Goal: Task Accomplishment & Management: Manage account settings

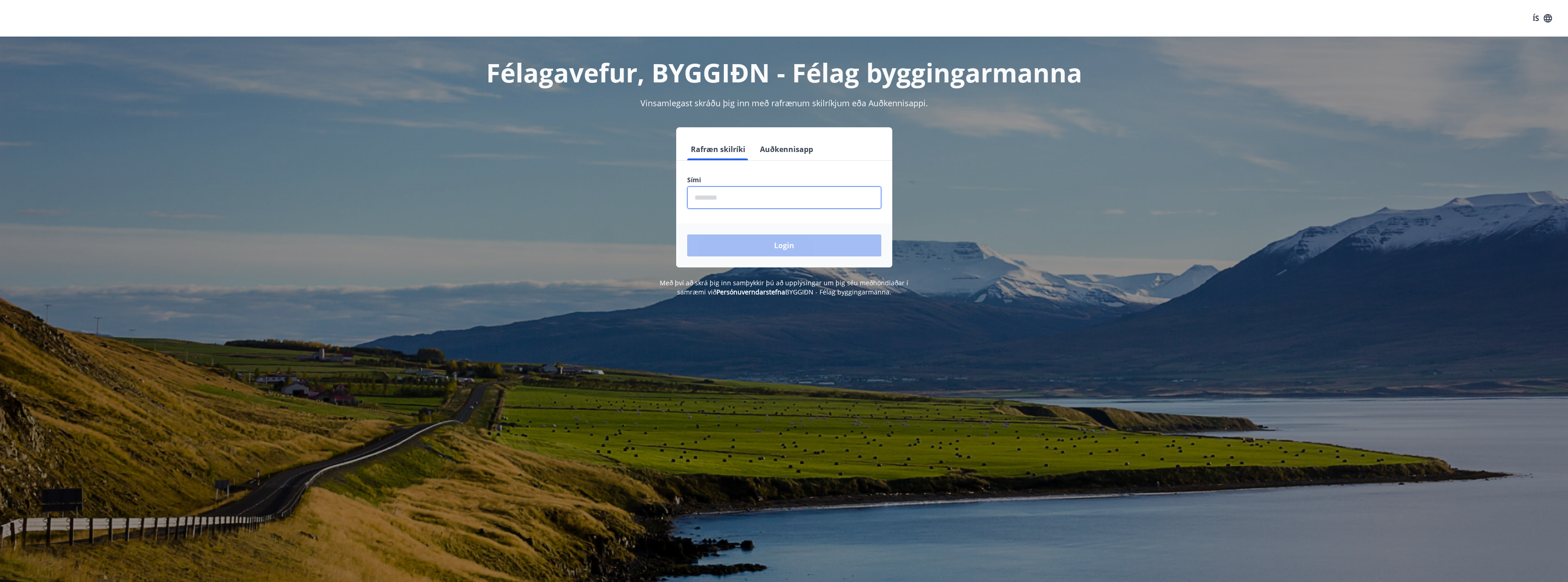
click at [731, 196] on input "phone" at bounding box center [784, 197] width 194 height 23
type input "********"
click at [756, 246] on button "Login" at bounding box center [784, 245] width 194 height 22
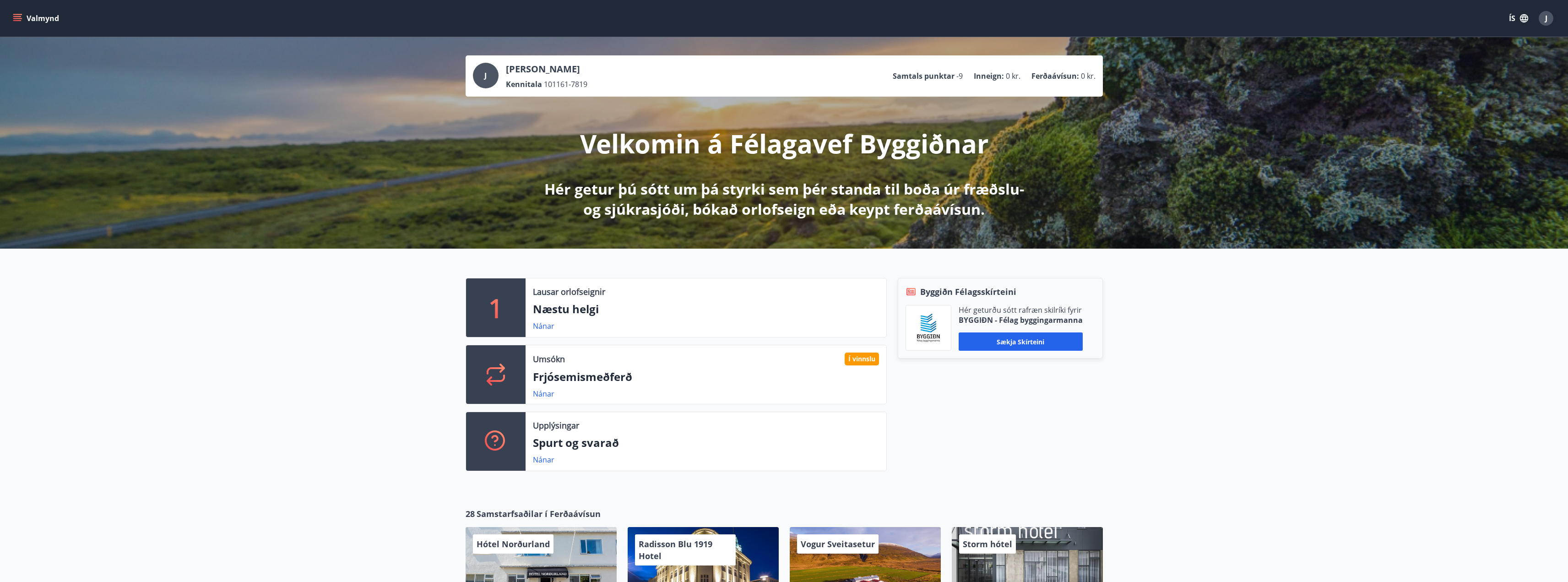
click at [15, 16] on icon "menu" at bounding box center [17, 16] width 8 height 1
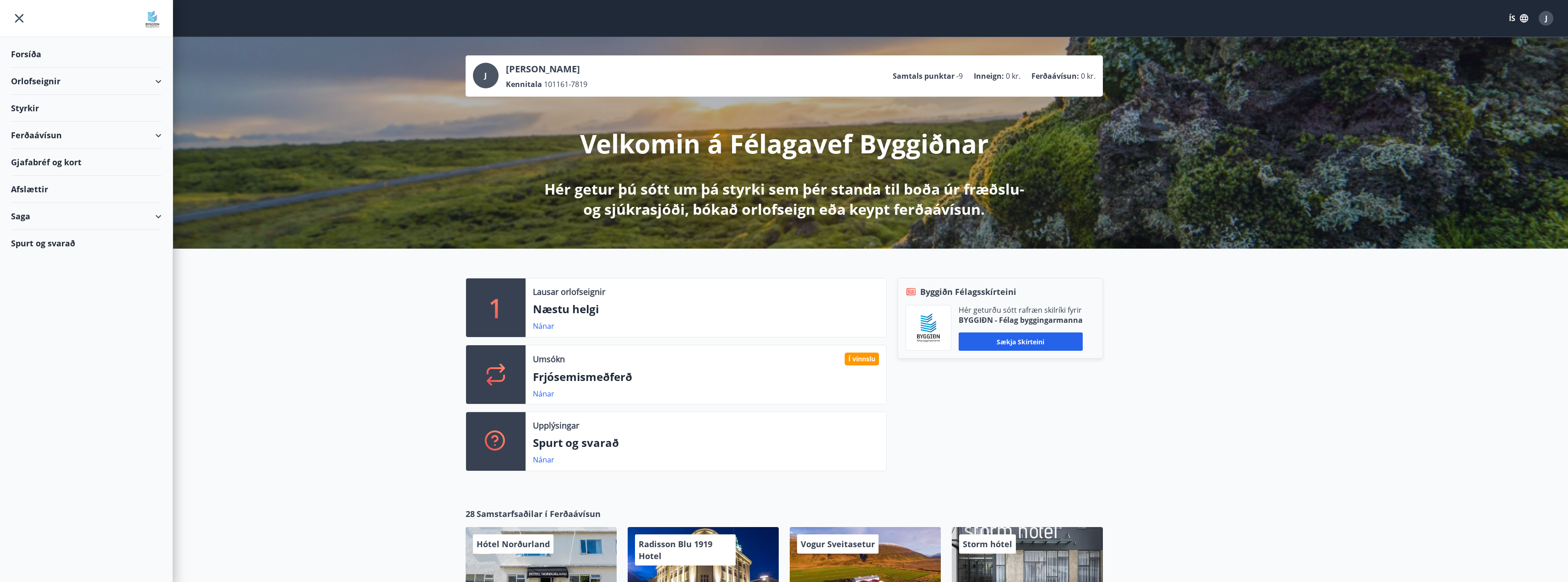
click at [159, 80] on div "Orlofseignir" at bounding box center [86, 81] width 150 height 27
click at [45, 125] on div "Bókunardagatal" at bounding box center [86, 123] width 136 height 19
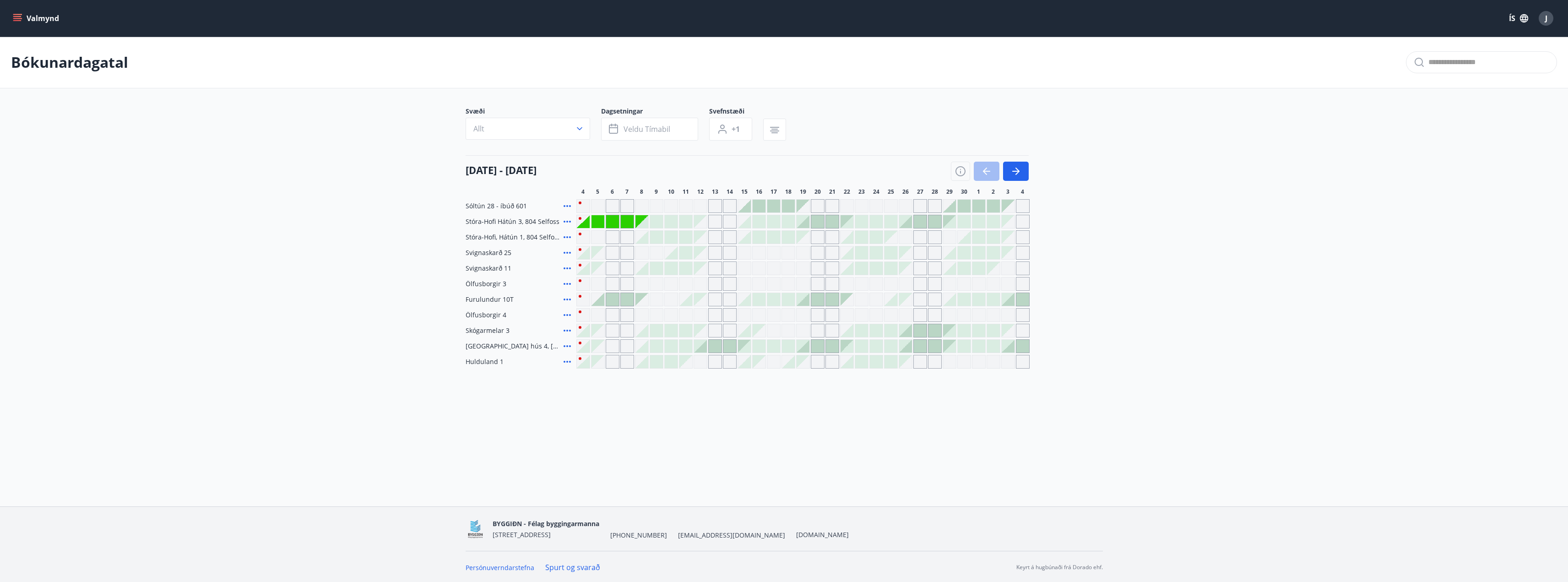
click at [586, 224] on div "Gráir dagar eru ekki bókanlegir" at bounding box center [583, 221] width 13 height 13
click at [568, 225] on icon at bounding box center [567, 221] width 11 height 11
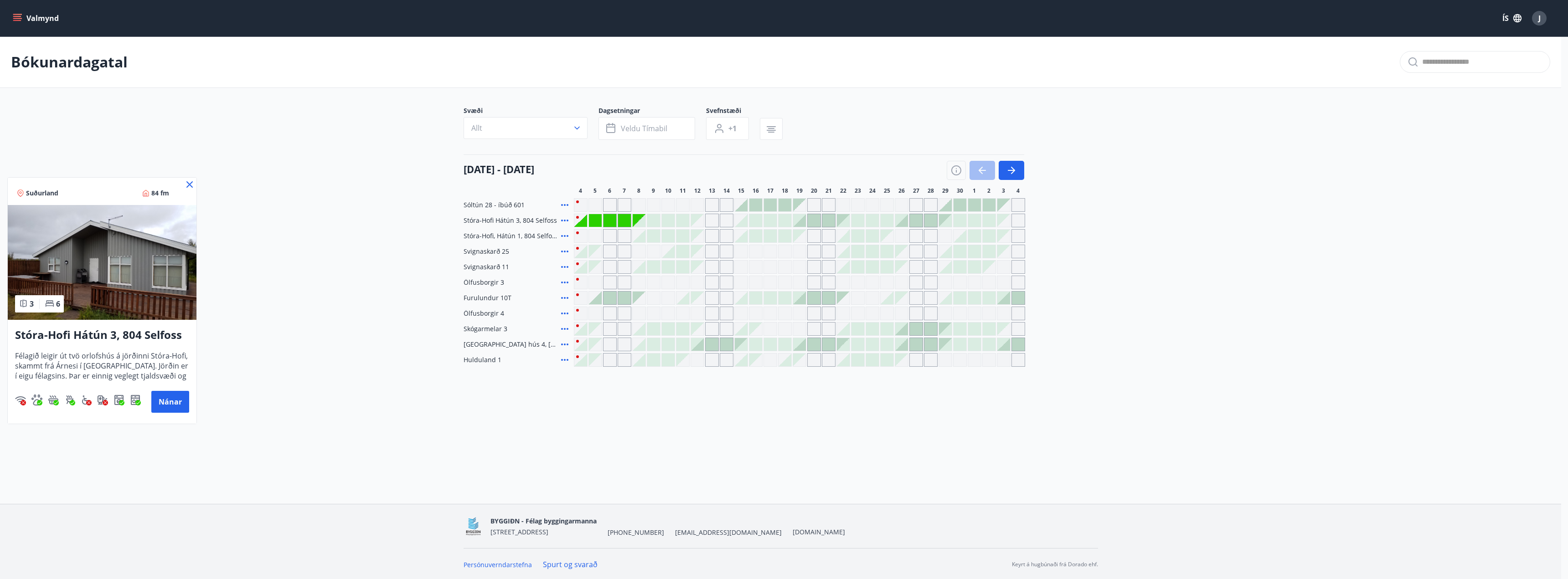
click at [576, 128] on div at bounding box center [784, 290] width 1568 height 579
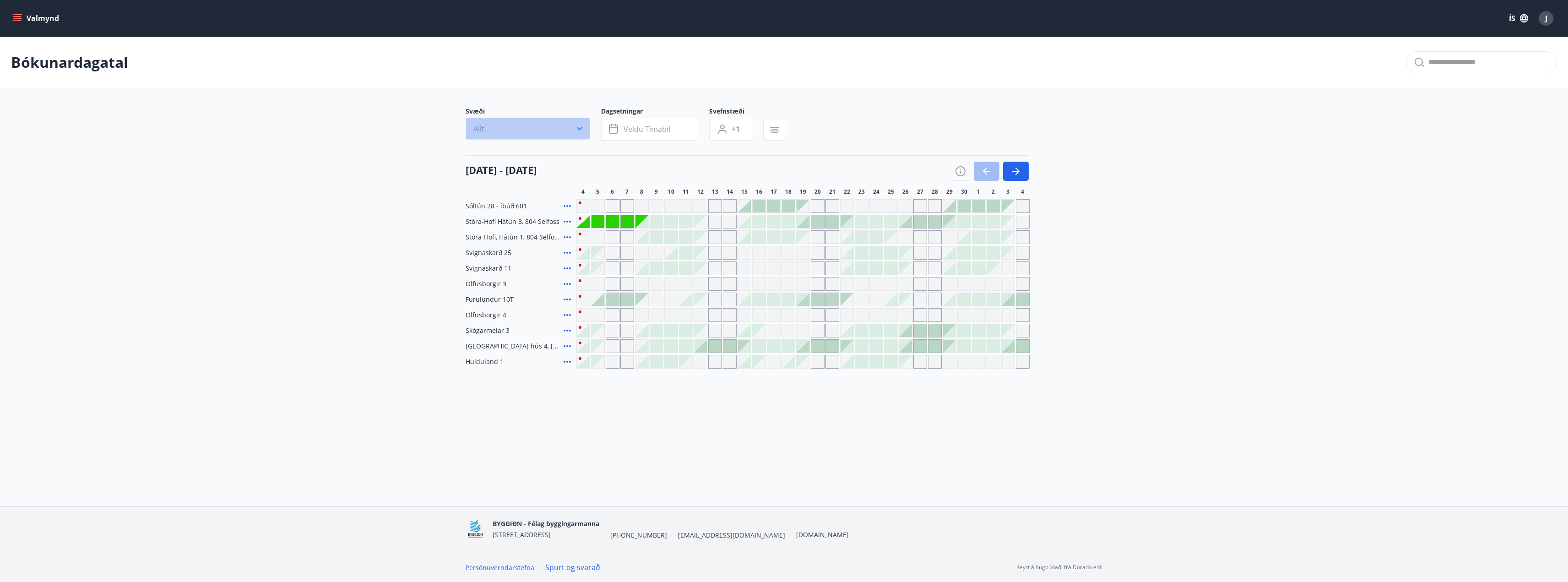
click at [484, 130] on span "Allt" at bounding box center [479, 128] width 11 height 10
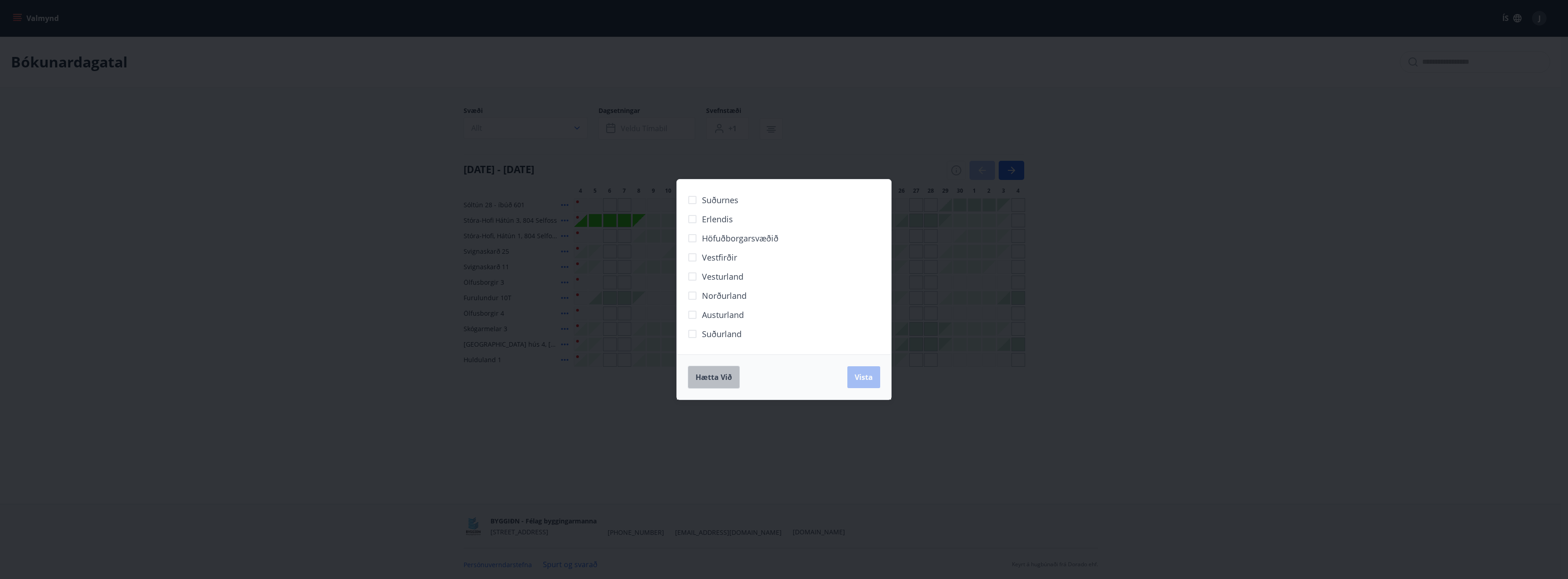
click at [716, 376] on span "Hætta við" at bounding box center [714, 377] width 37 height 10
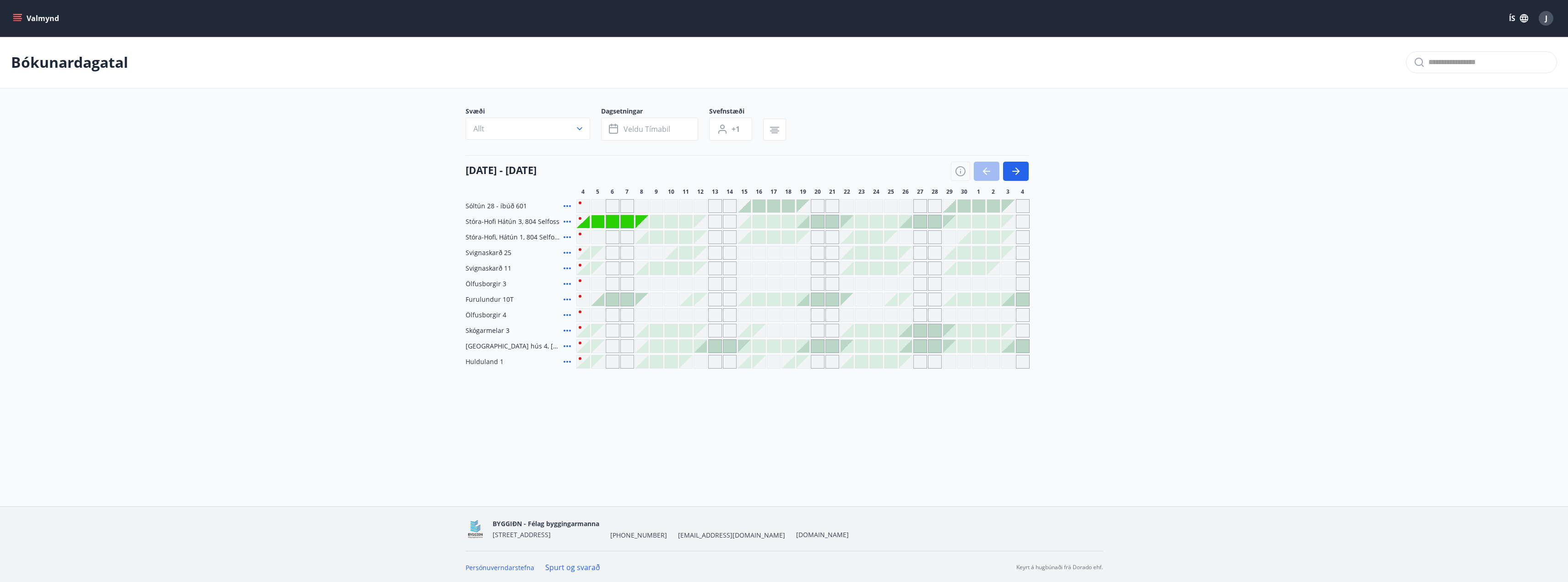
scroll to position [1, 0]
click at [17, 17] on icon "menu" at bounding box center [17, 16] width 8 height 1
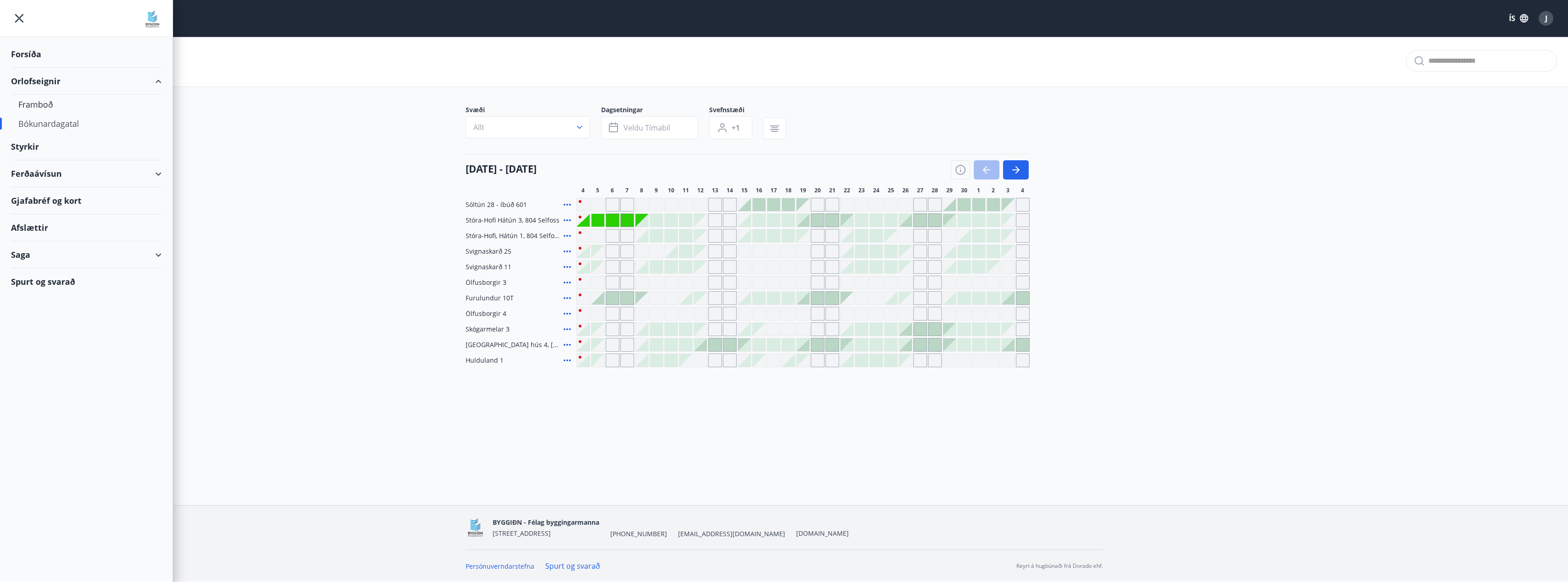
click at [158, 252] on div "Saga" at bounding box center [86, 255] width 150 height 27
click at [35, 314] on div "Umsóknir" at bounding box center [86, 316] width 136 height 19
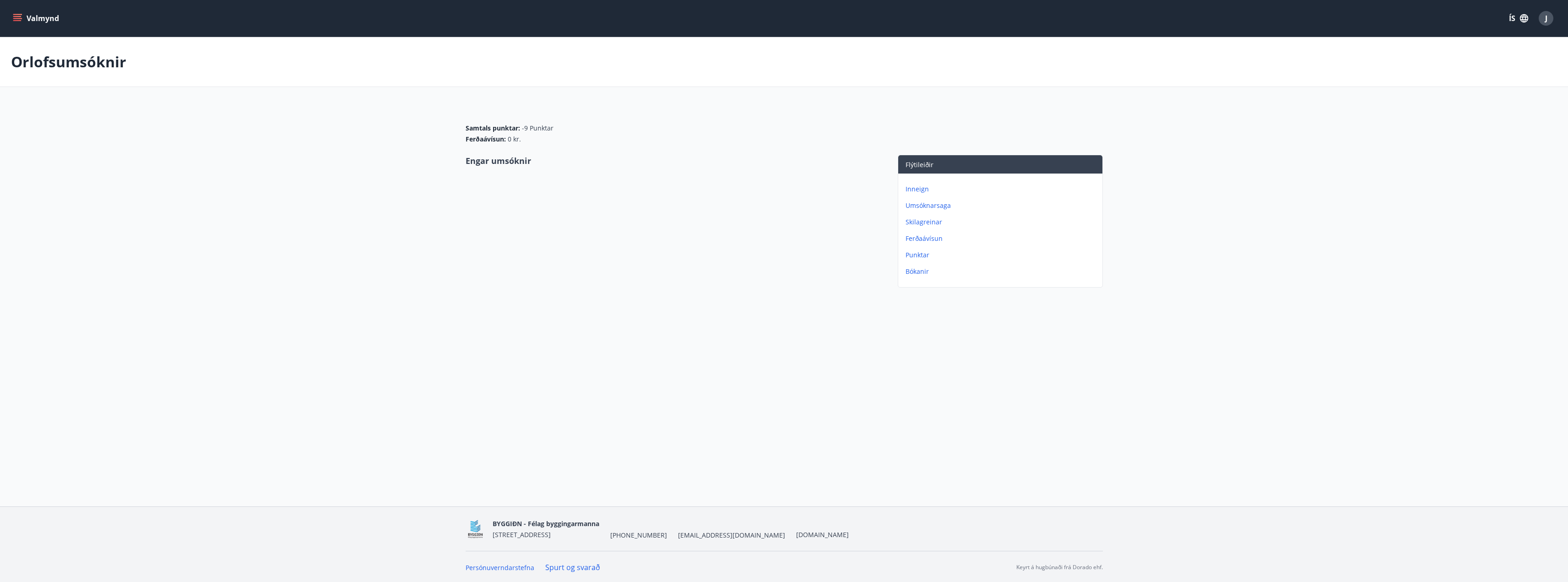
click at [15, 15] on icon "menu" at bounding box center [17, 18] width 9 height 9
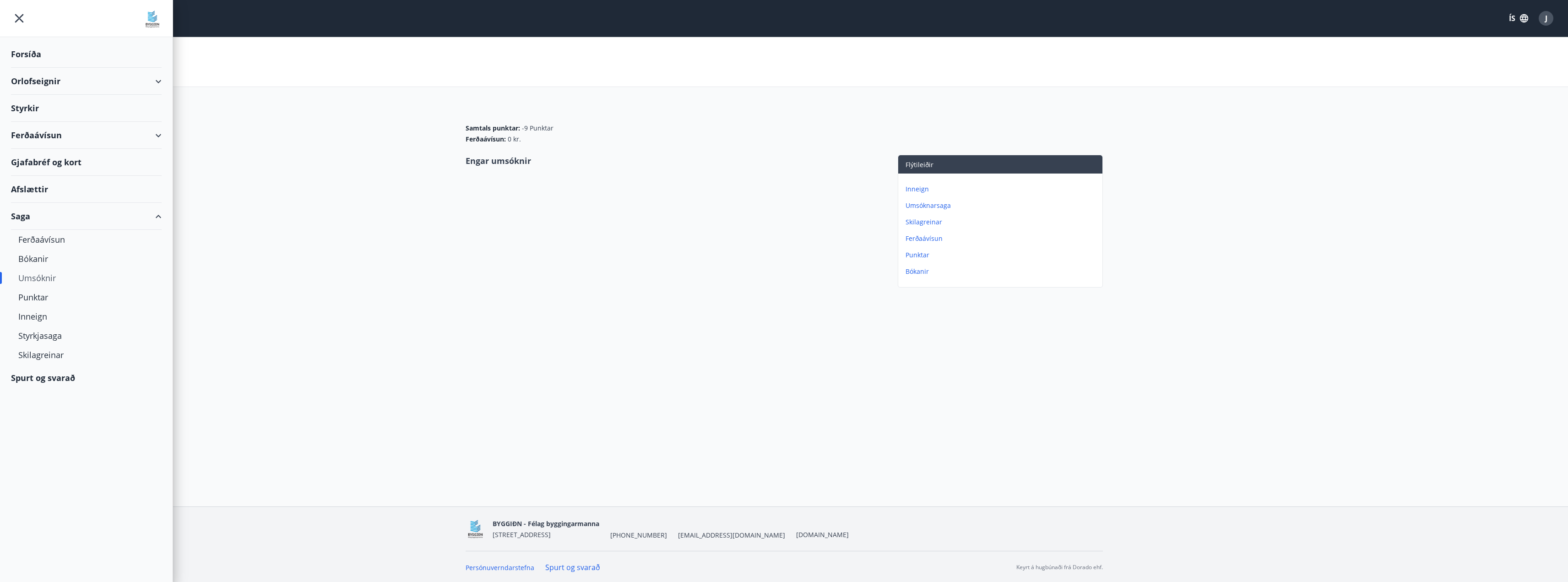
click at [44, 81] on div "Orlofseignir" at bounding box center [86, 81] width 150 height 27
click at [37, 291] on div "Bókanir" at bounding box center [86, 297] width 136 height 19
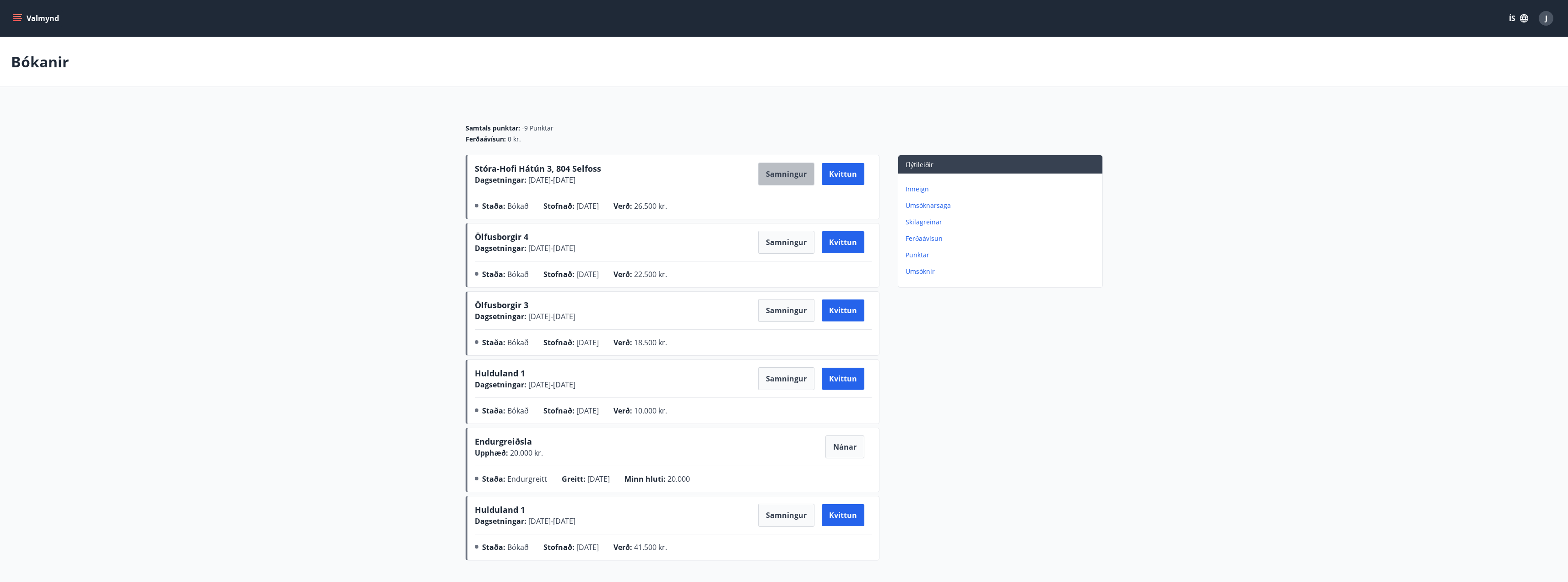
click at [794, 176] on button "Samningur" at bounding box center [786, 174] width 56 height 23
click at [797, 169] on button "Samningur" at bounding box center [786, 174] width 56 height 23
